Goal: Task Accomplishment & Management: Manage account settings

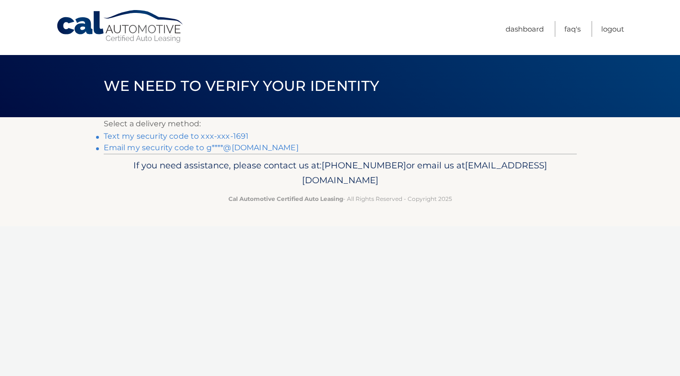
click at [235, 135] on link "Text my security code to xxx-xxx-1691" at bounding box center [176, 136] width 145 height 9
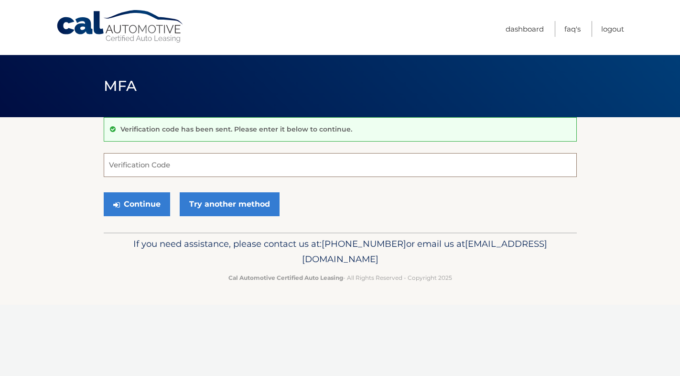
click at [136, 165] on input "Verification Code" at bounding box center [340, 165] width 473 height 24
type input "030506"
click at [136, 202] on button "Continue" at bounding box center [137, 204] width 66 height 24
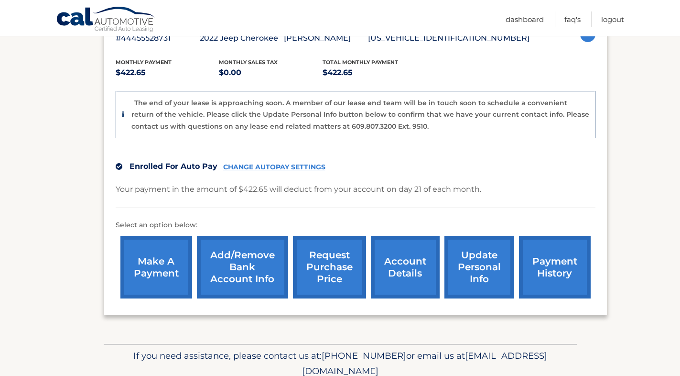
scroll to position [186, 0]
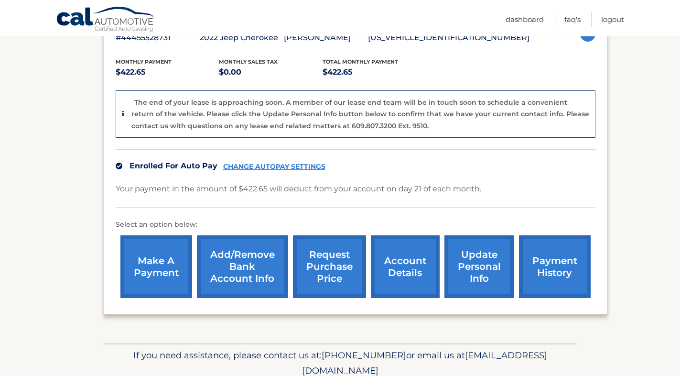
click at [401, 271] on link "account details" at bounding box center [405, 266] width 69 height 63
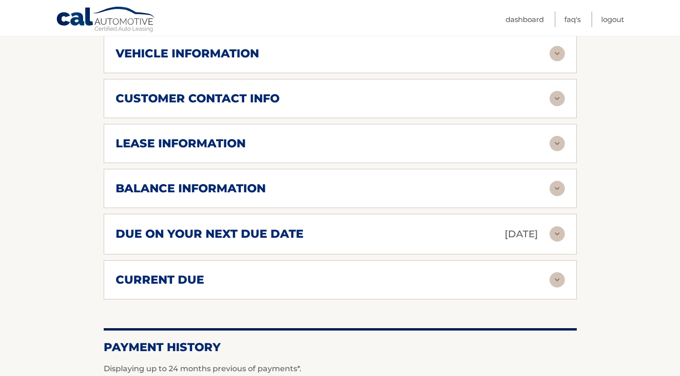
scroll to position [445, 0]
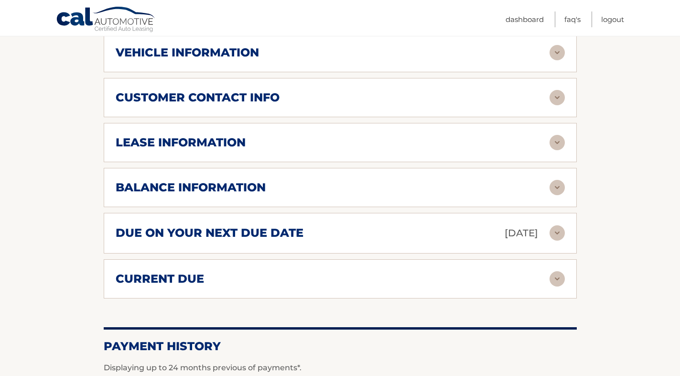
click at [559, 230] on img at bounding box center [557, 232] width 15 height 15
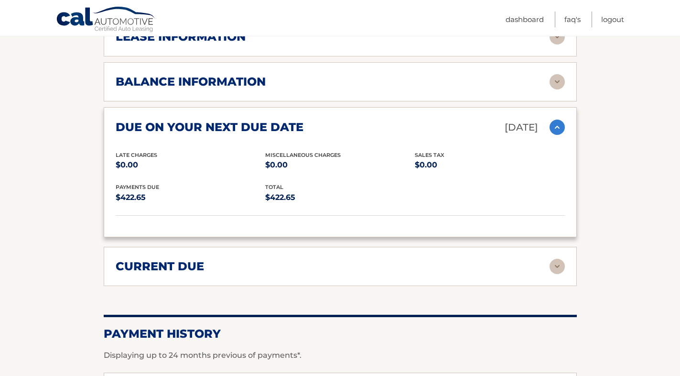
scroll to position [551, 0]
click at [558, 261] on img at bounding box center [557, 265] width 15 height 15
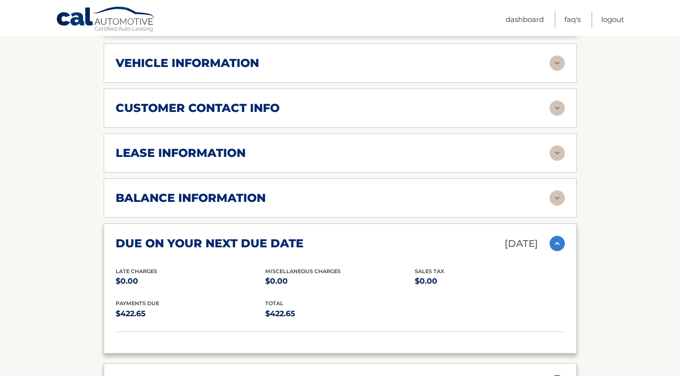
scroll to position [433, 0]
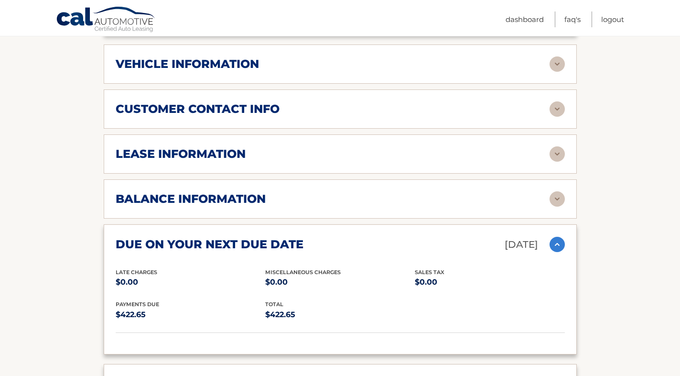
click at [559, 196] on img at bounding box center [557, 198] width 15 height 15
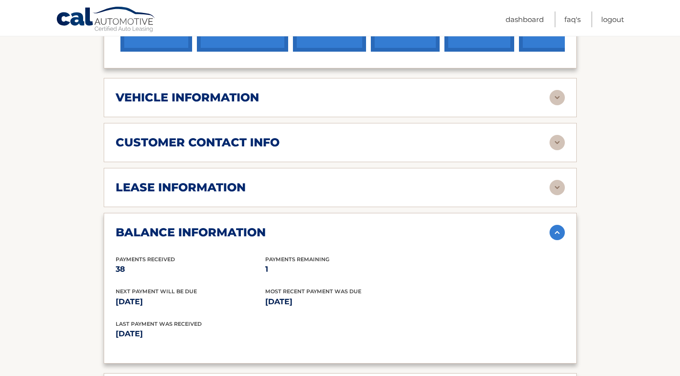
scroll to position [398, 0]
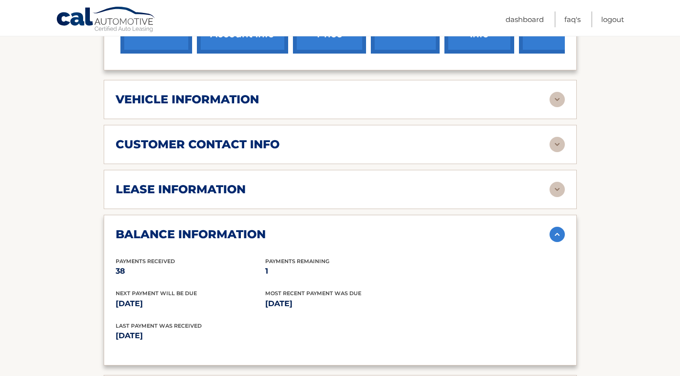
click at [555, 188] on img at bounding box center [557, 189] width 15 height 15
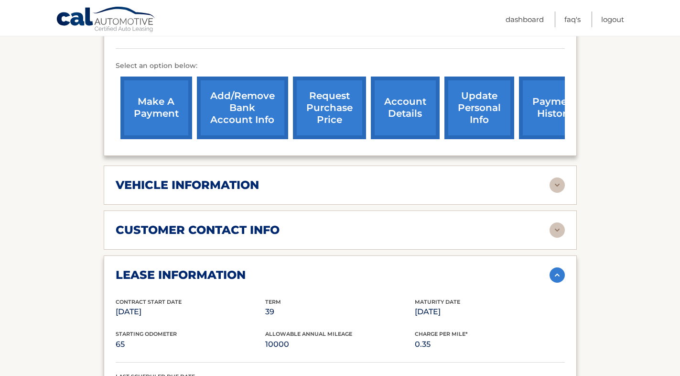
scroll to position [311, 0]
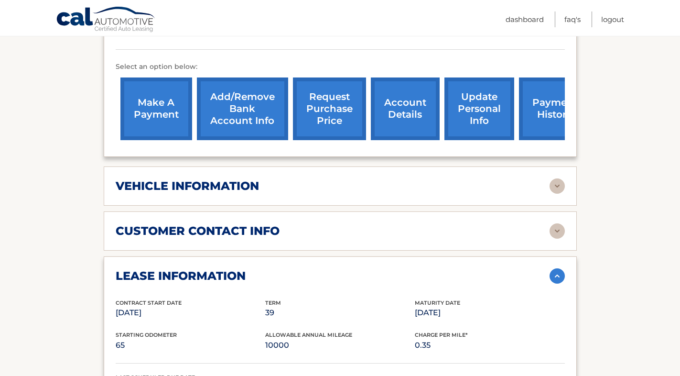
click at [558, 186] on img at bounding box center [557, 185] width 15 height 15
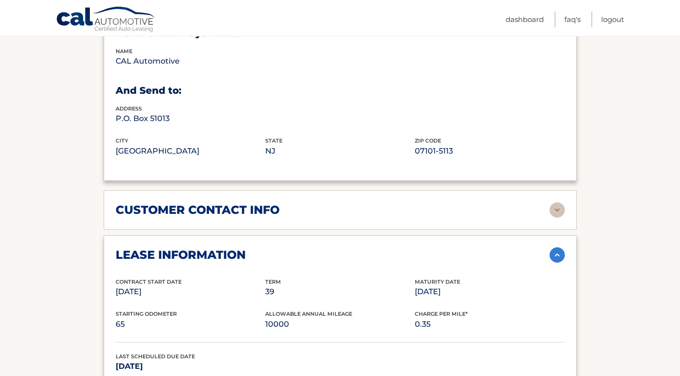
scroll to position [563, 0]
click at [556, 206] on img at bounding box center [557, 209] width 15 height 15
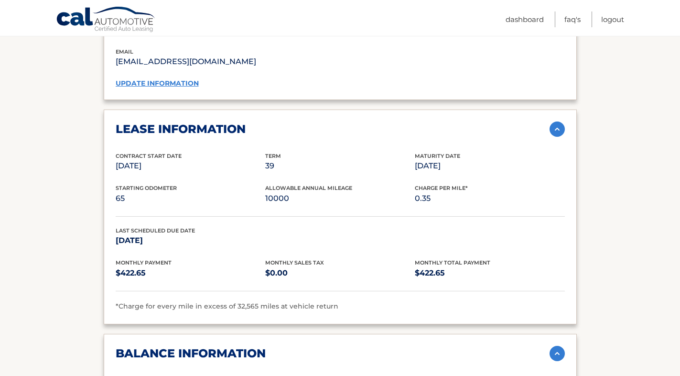
scroll to position [875, 0]
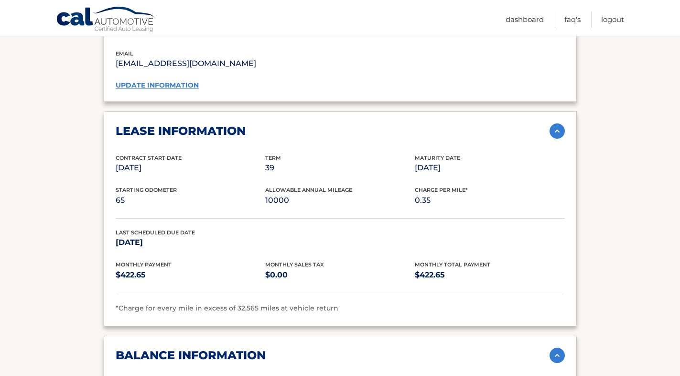
click at [159, 81] on link "update information" at bounding box center [157, 85] width 83 height 9
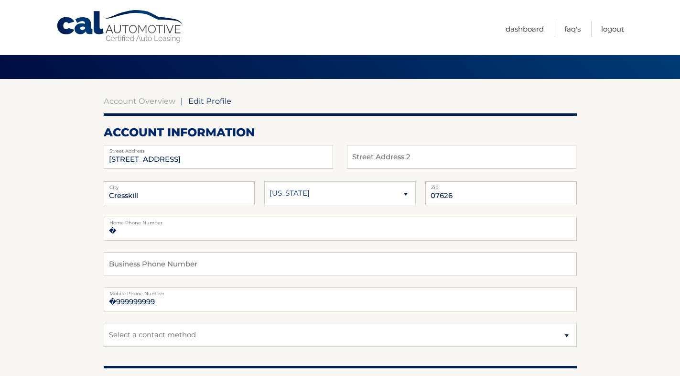
scroll to position [44, 0]
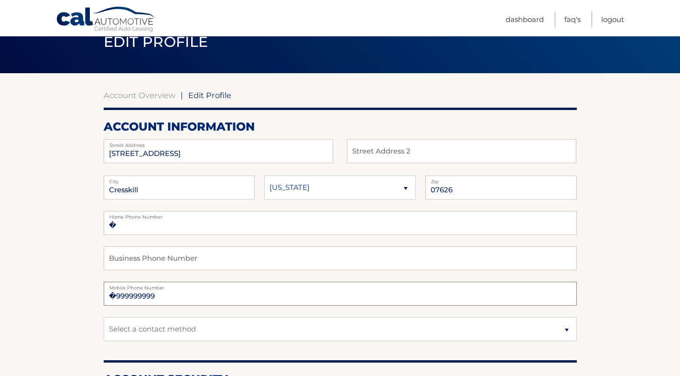
drag, startPoint x: 158, startPoint y: 296, endPoint x: 83, endPoint y: 305, distance: 76.0
type input "�"
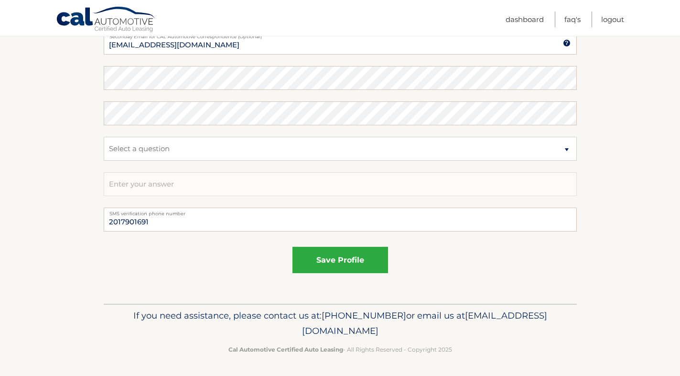
scroll to position [509, 0]
type input "2017901691"
click at [338, 252] on button "save profile" at bounding box center [341, 261] width 96 height 26
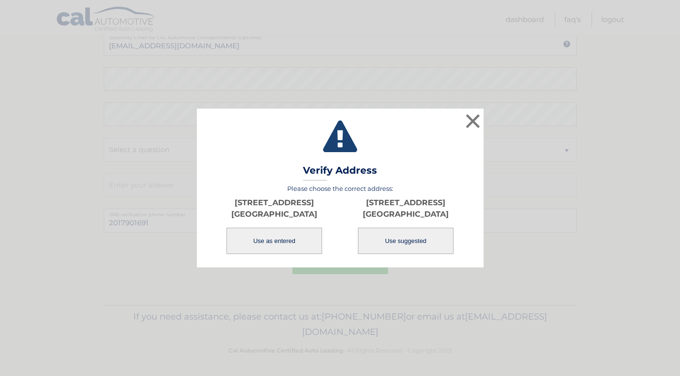
click at [411, 242] on button "Use suggested" at bounding box center [406, 241] width 96 height 26
type input "165 9TH ST"
type input "CRESSKILL"
click at [257, 237] on button "Use as entered" at bounding box center [275, 241] width 96 height 26
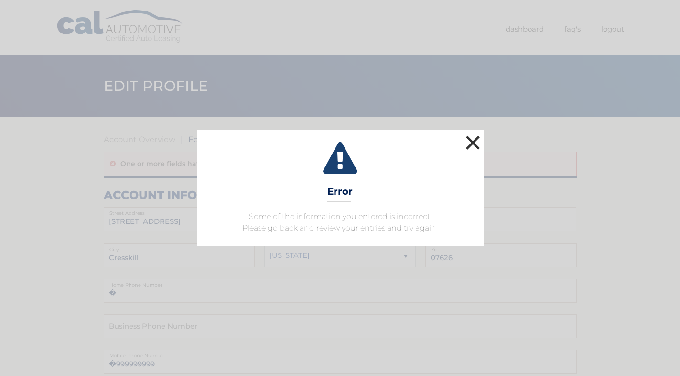
click at [475, 141] on button "×" at bounding box center [473, 142] width 19 height 19
click at [468, 142] on button "×" at bounding box center [473, 142] width 19 height 19
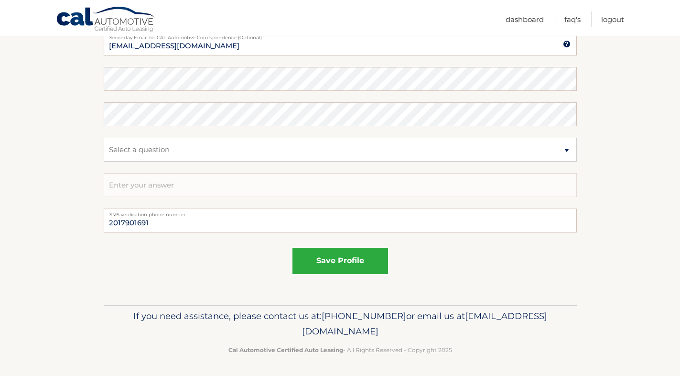
scroll to position [533, 0]
click at [352, 249] on button "save profile" at bounding box center [341, 261] width 96 height 26
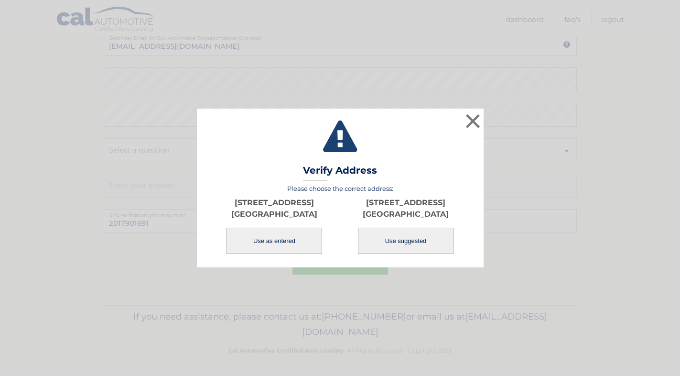
click at [292, 240] on button "Use as entered" at bounding box center [275, 241] width 96 height 26
click at [185, 260] on div "× Validating Verify Address Please choose the correct address: 165 9th St Cress…" at bounding box center [340, 188] width 673 height 159
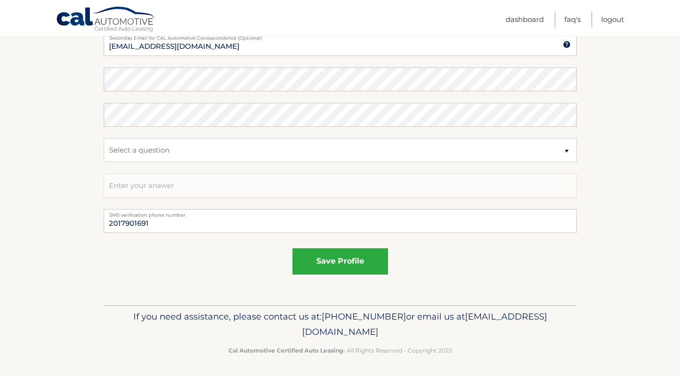
click at [185, 260] on div "save profile" at bounding box center [340, 261] width 473 height 26
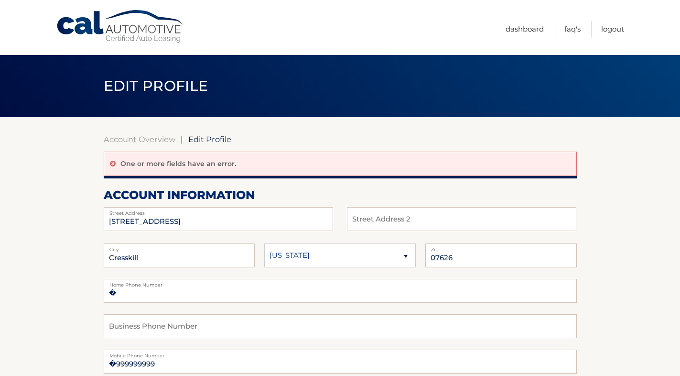
scroll to position [0, 0]
click at [121, 141] on link "Account Overview" at bounding box center [140, 139] width 72 height 10
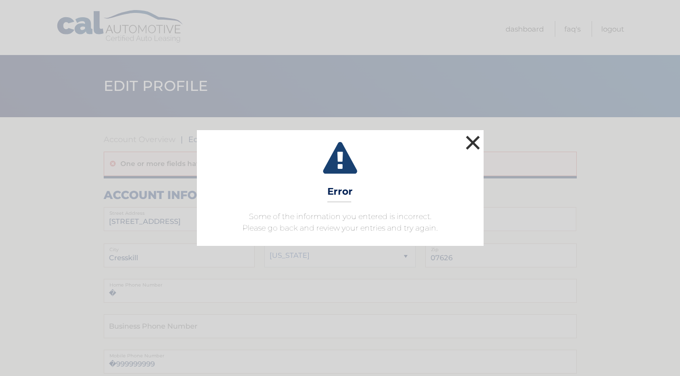
click at [473, 143] on button "×" at bounding box center [473, 142] width 19 height 19
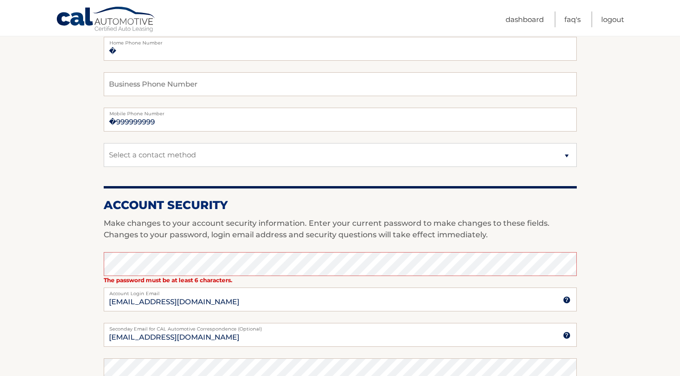
scroll to position [287, 0]
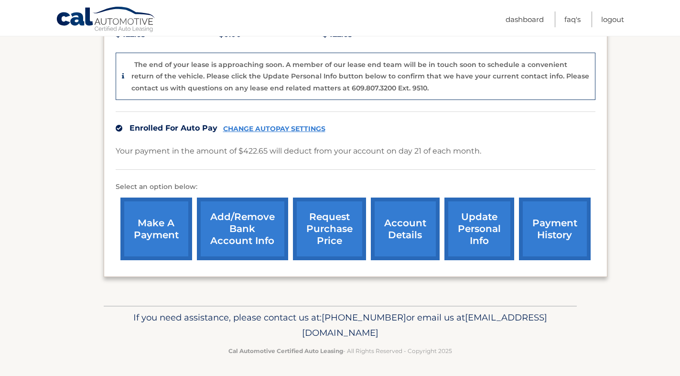
scroll to position [224, 0]
click at [609, 22] on link "Logout" at bounding box center [613, 19] width 23 height 16
